Goal: Participate in discussion: Engage in conversation with other users on a specific topic

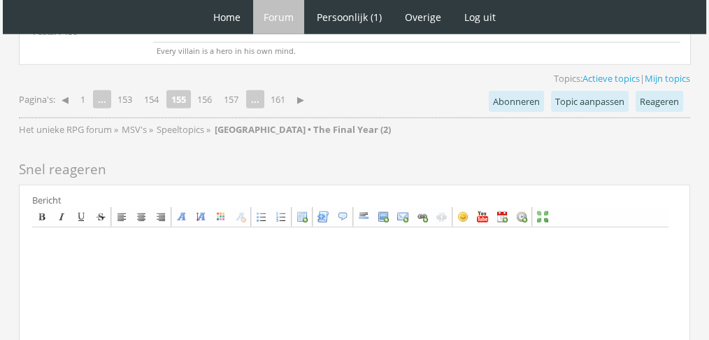
scroll to position [3915, 0]
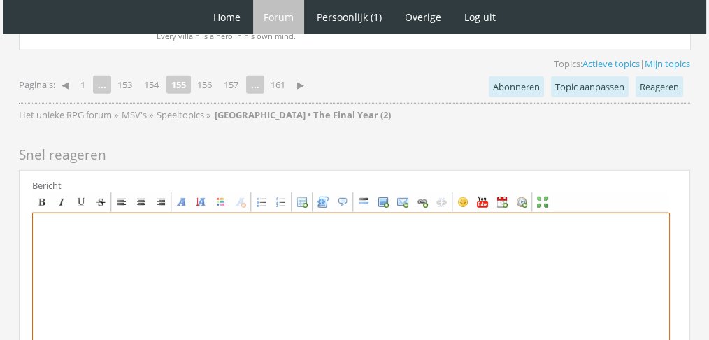
click at [490, 260] on textarea at bounding box center [351, 343] width 638 height 260
paste textarea "Laurie gaf een ruk aan Mikhails arm. ‘Kom op. Je kan heus wel even bij haar weg…"
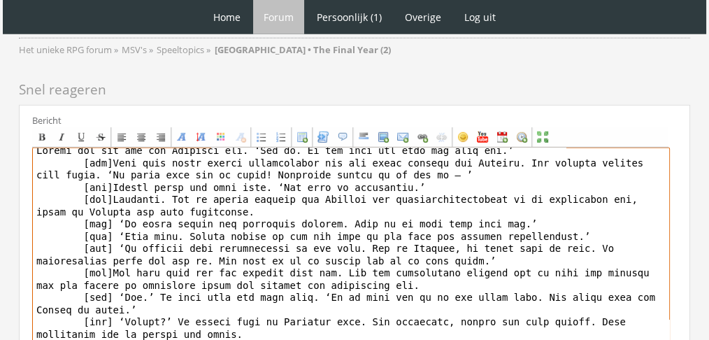
scroll to position [0, 0]
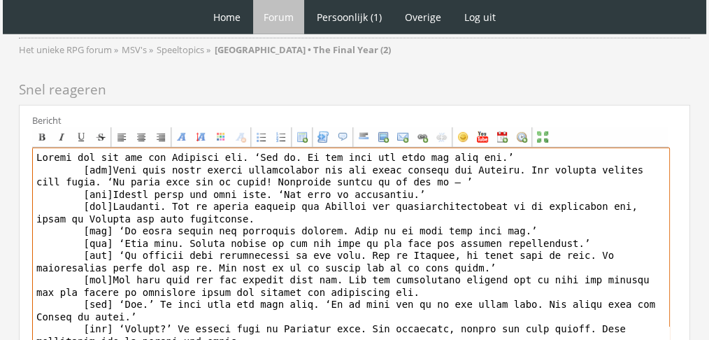
click at [87, 148] on textarea "To enrich screen reader interactions, please activate Accessibility in Grammarl…" at bounding box center [351, 278] width 638 height 260
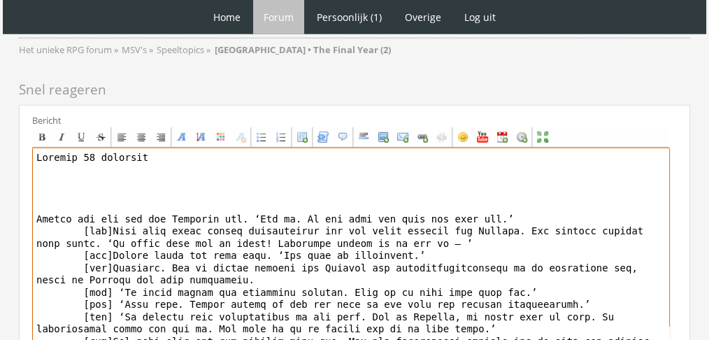
paste textarea "[center][b][font="Book Antiqua"][size="6"][color=#296BF0]L[/color][color=#4363E…"
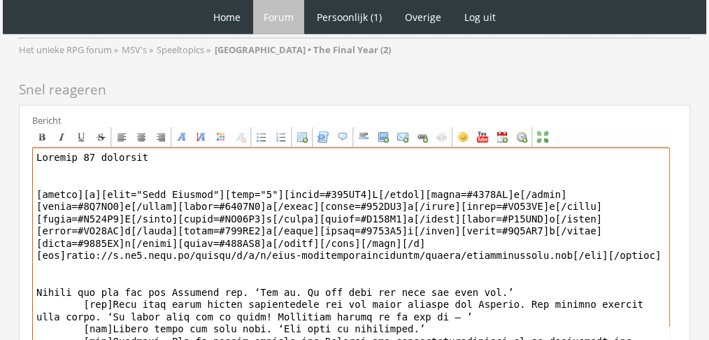
drag, startPoint x: 32, startPoint y: 88, endPoint x: 10, endPoint y: 89, distance: 22.4
click at [140, 132] on div "Center" at bounding box center [141, 137] width 11 height 11
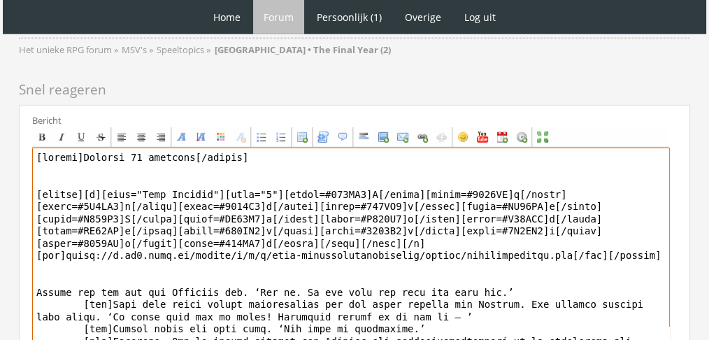
scroll to position [4105, 0]
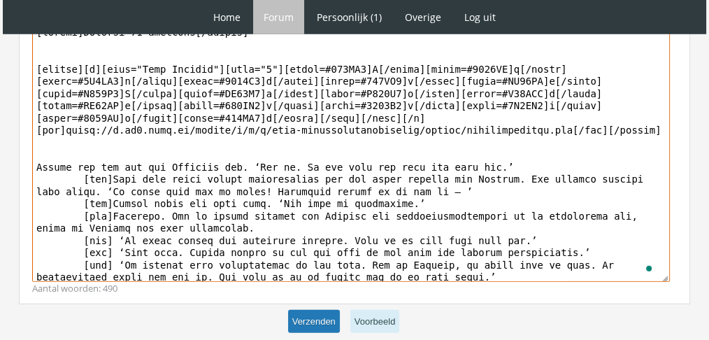
type textarea "[center]Maandag 13 december[/center] [center][b][font="Book Antiqua"][size="6"]…"
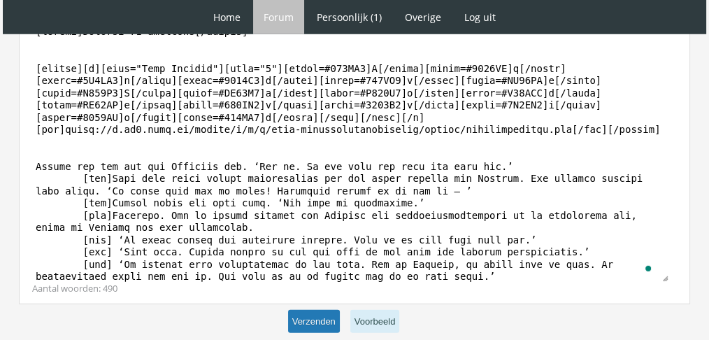
scroll to position [4105, 0]
click at [333, 311] on button "Verzenden" at bounding box center [314, 322] width 52 height 23
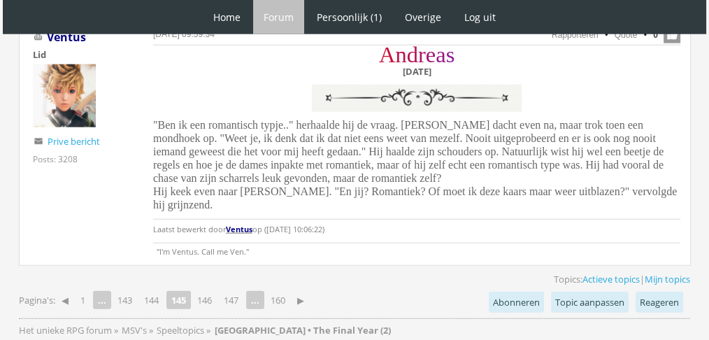
scroll to position [3688, 0]
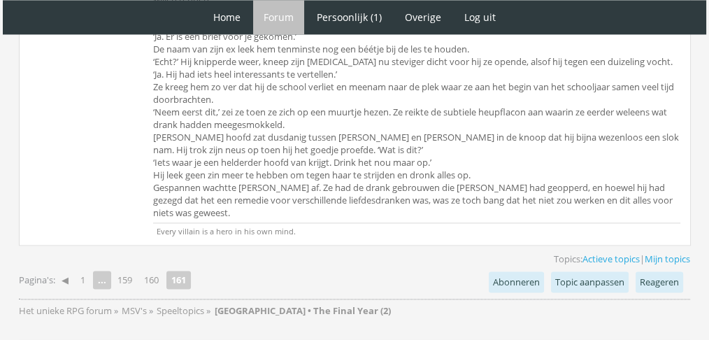
scroll to position [1661, 0]
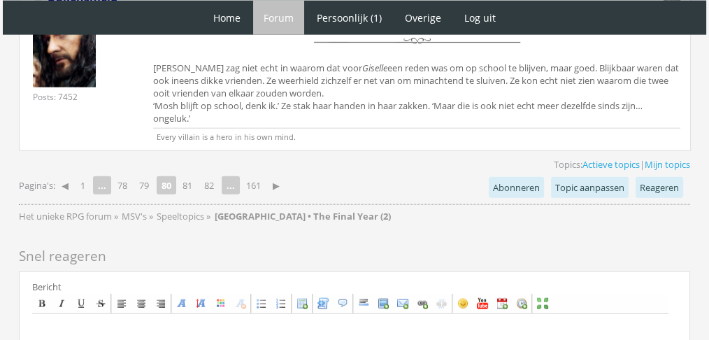
scroll to position [3176, 0]
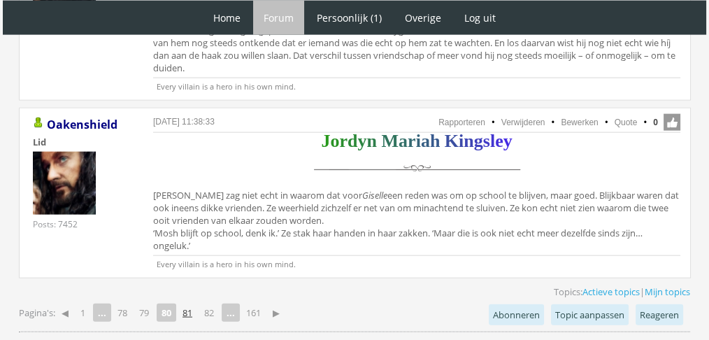
click at [185, 303] on link "81" at bounding box center [187, 313] width 21 height 20
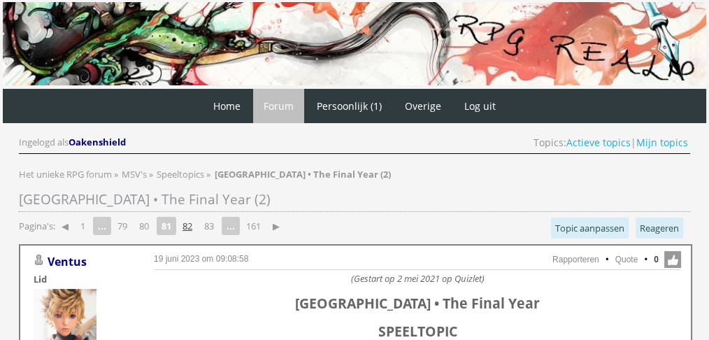
click at [193, 224] on link "82" at bounding box center [187, 226] width 21 height 20
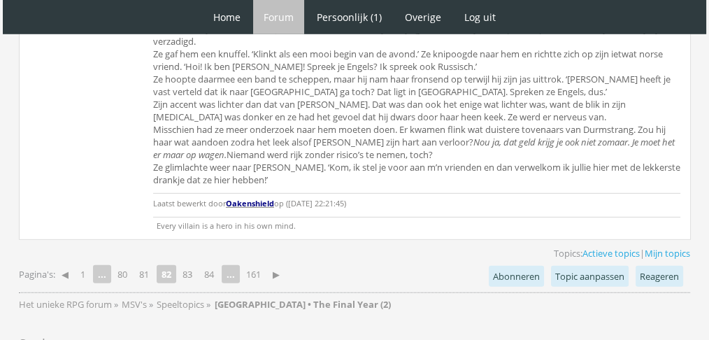
scroll to position [4208, 0]
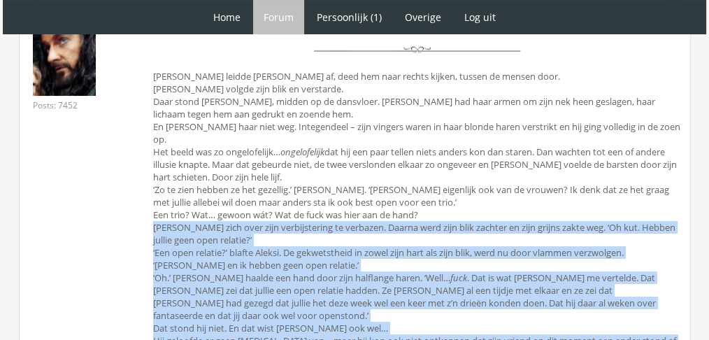
scroll to position [5606, 0]
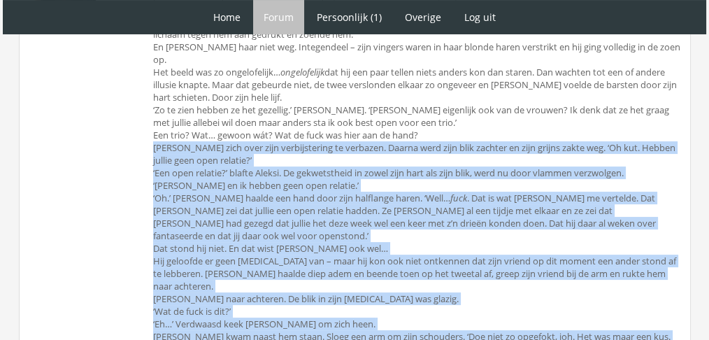
drag, startPoint x: 660, startPoint y: 229, endPoint x: 634, endPoint y: 346, distance: 119.8
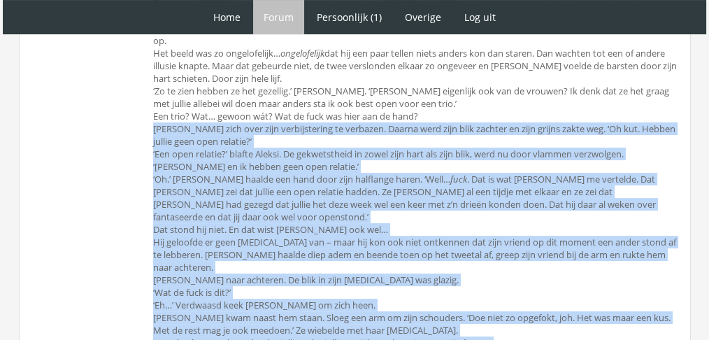
click at [611, 271] on div "A l e k s i V i k t o r S h i k h r a n o v Iets leidde [PERSON_NAME] af, deed …" at bounding box center [416, 230] width 527 height 626
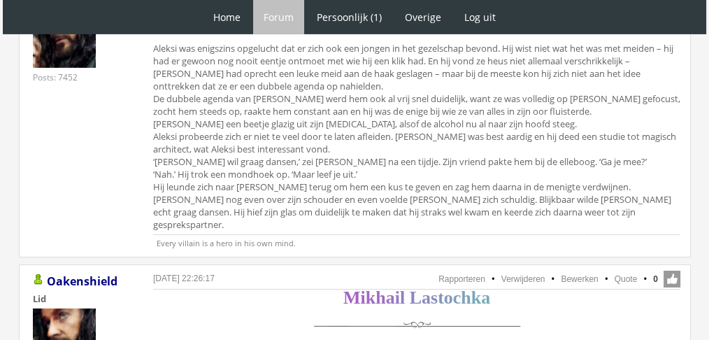
scroll to position [4836, 0]
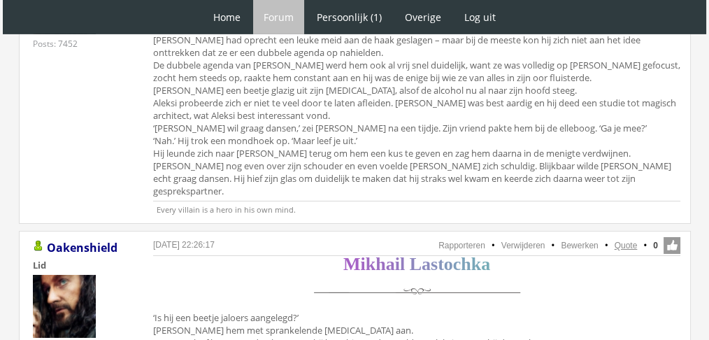
click at [630, 241] on link "Quote" at bounding box center [626, 246] width 23 height 10
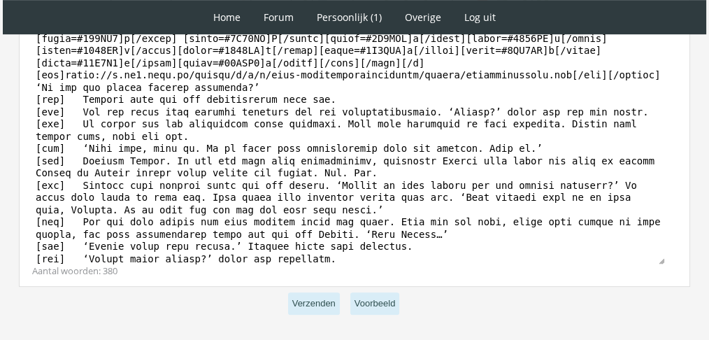
scroll to position [783, 0]
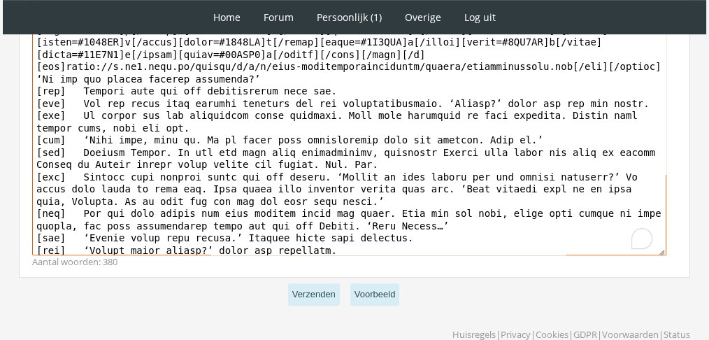
drag, startPoint x: 231, startPoint y: 221, endPoint x: 30, endPoint y: 88, distance: 240.8
click at [30, 88] on div "Bericht Bold Italic Underline Strikethrough Align left Center Align right Font …" at bounding box center [354, 112] width 671 height 329
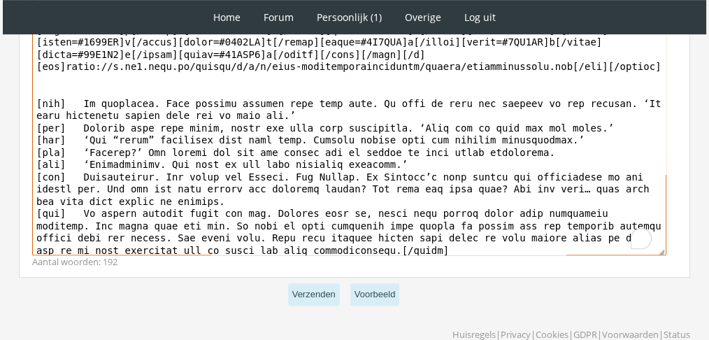
drag, startPoint x: 30, startPoint y: 88, endPoint x: 153, endPoint y: 148, distance: 136.7
click at [153, 148] on div "Bericht Bold Italic Underline Strikethrough Align left Center Align right Font …" at bounding box center [354, 112] width 671 height 329
drag, startPoint x: 102, startPoint y: 73, endPoint x: 159, endPoint y: 126, distance: 77.7
click at [159, 126] on textarea "To enrich screen reader interactions, please activate Accessibility in Grammarl…" at bounding box center [349, 126] width 634 height 260
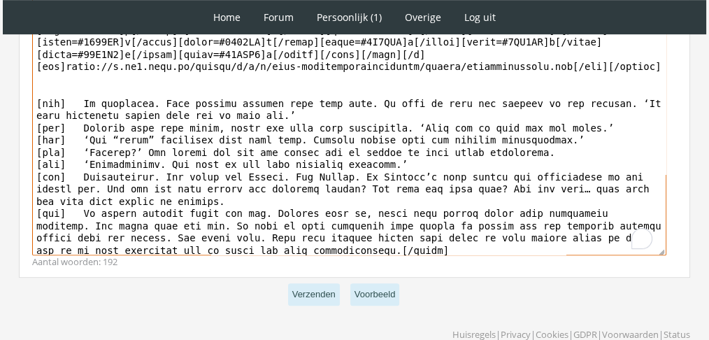
click at [159, 126] on textarea "To enrich screen reader interactions, please activate Accessibility in Grammarl…" at bounding box center [349, 126] width 634 height 260
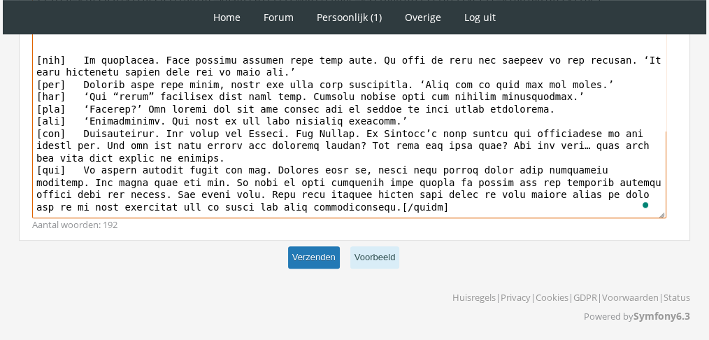
drag, startPoint x: 83, startPoint y: 87, endPoint x: 322, endPoint y: 269, distance: 301.5
click at [322, 269] on form "Schrijf een bericht om te versturen Bericht Bold Italic Underline Strikethrough…" at bounding box center [354, 81] width 671 height 387
paste textarea "Mikhails handen begonnen te trillen. De drank die hij net had doorgeslikt, werd…"
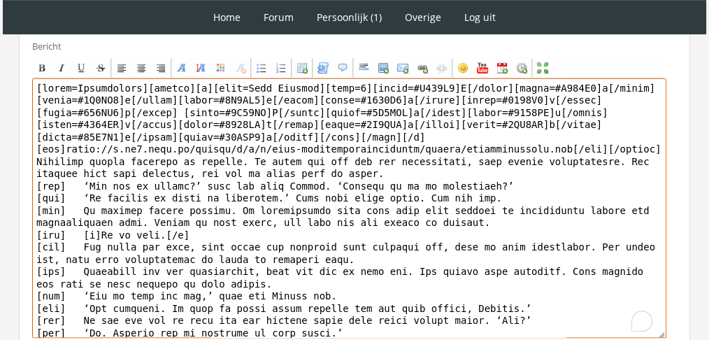
scroll to position [695, 0]
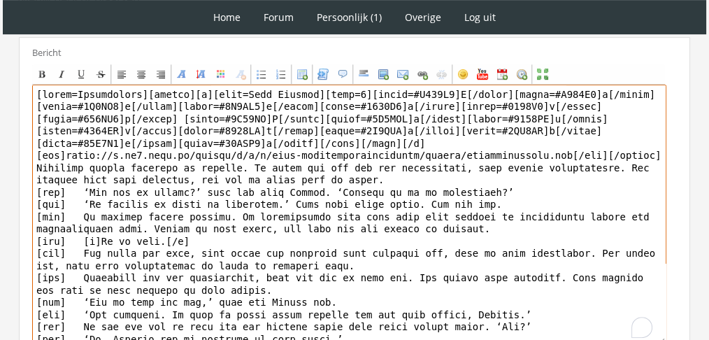
drag, startPoint x: 136, startPoint y: 104, endPoint x: 6, endPoint y: 80, distance: 132.3
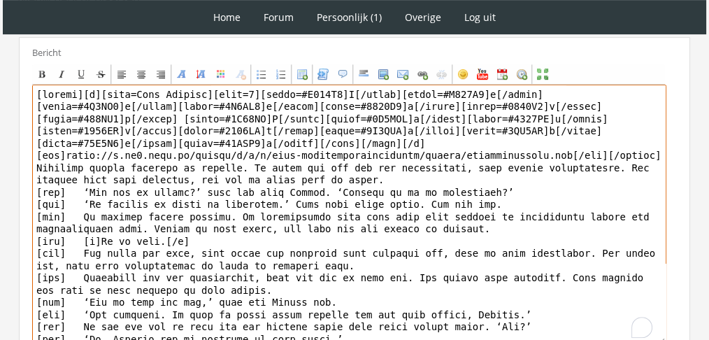
scroll to position [832, 0]
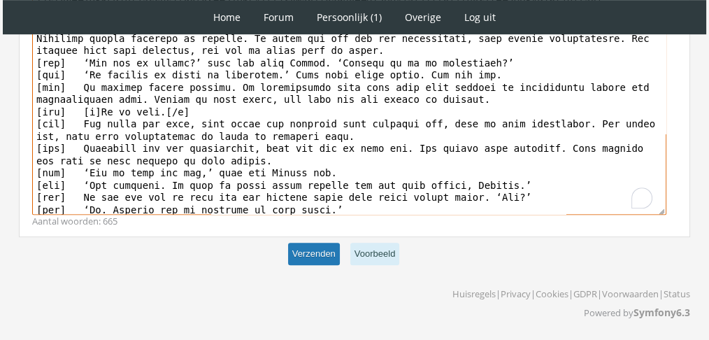
type textarea "[center][b][font=Book Antiqua][size=6][color=#A562C5]M[/color][color=#A266C4]i[…"
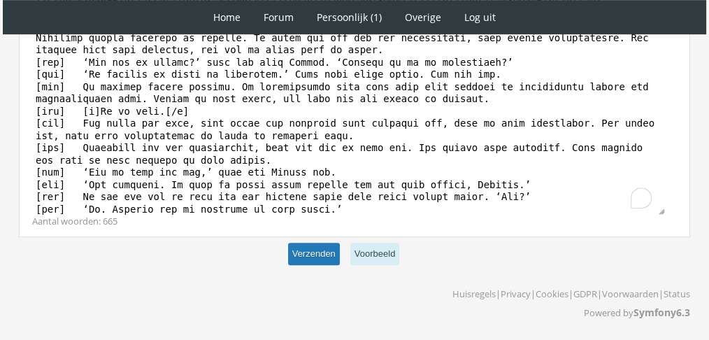
click at [328, 262] on button "Verzenden" at bounding box center [314, 254] width 52 height 23
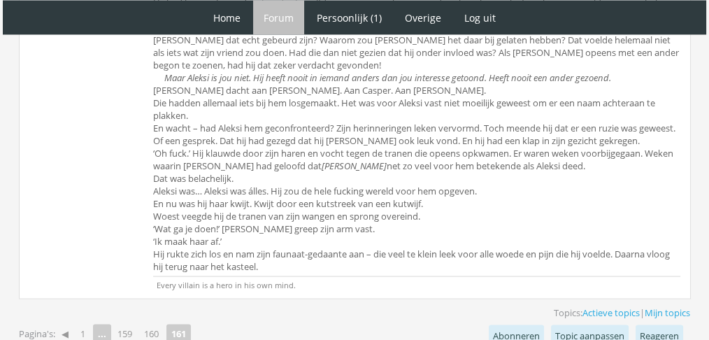
scroll to position [2719, 0]
